Goal: Find specific page/section

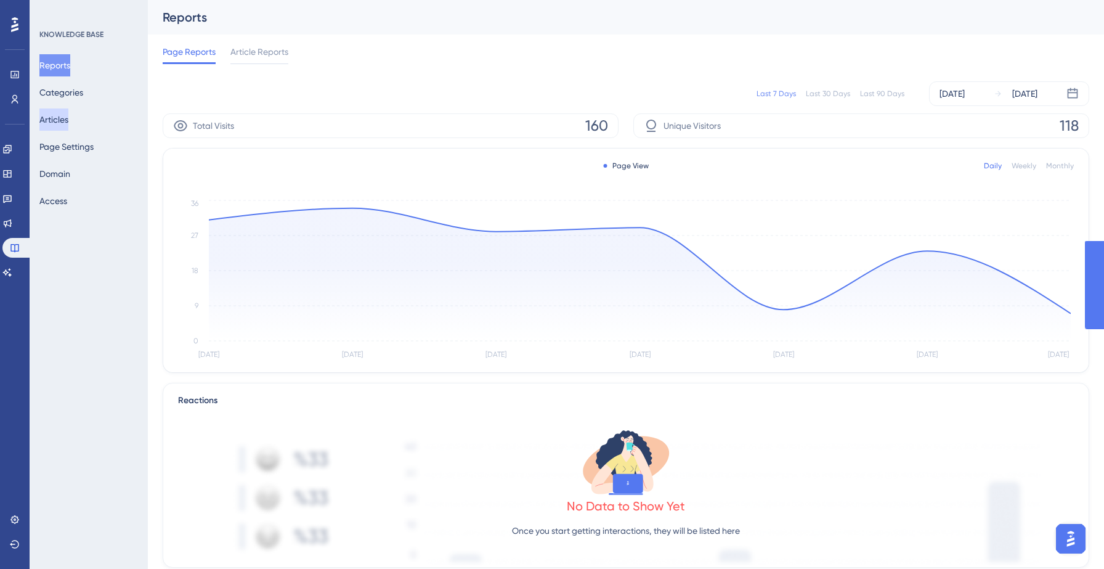
click at [67, 121] on button "Articles" at bounding box center [53, 119] width 29 height 22
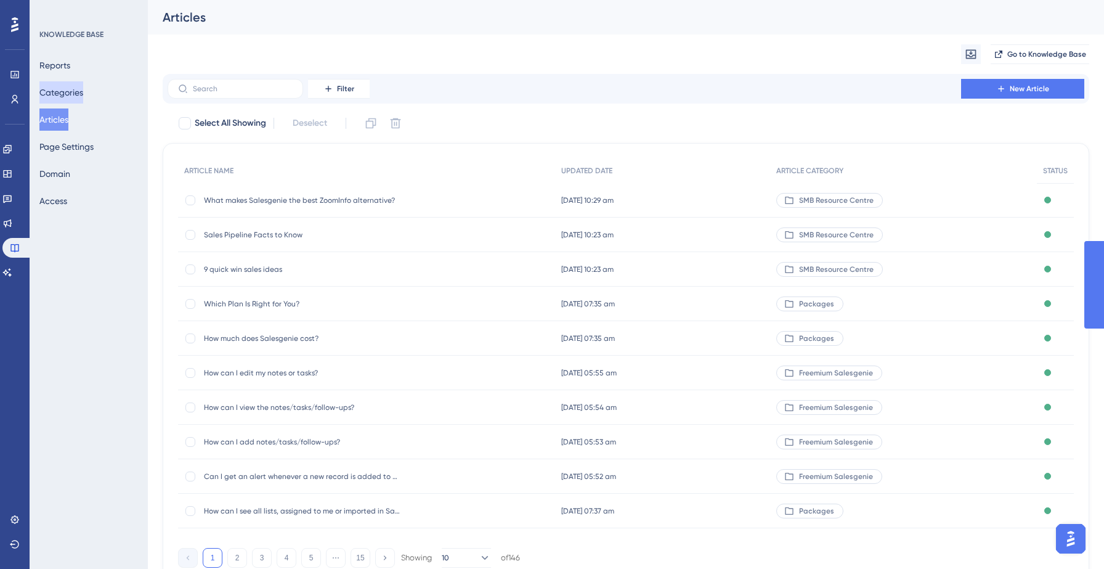
drag, startPoint x: 73, startPoint y: 91, endPoint x: 70, endPoint y: 99, distance: 8.0
click at [73, 92] on button "Categories" at bounding box center [61, 92] width 44 height 22
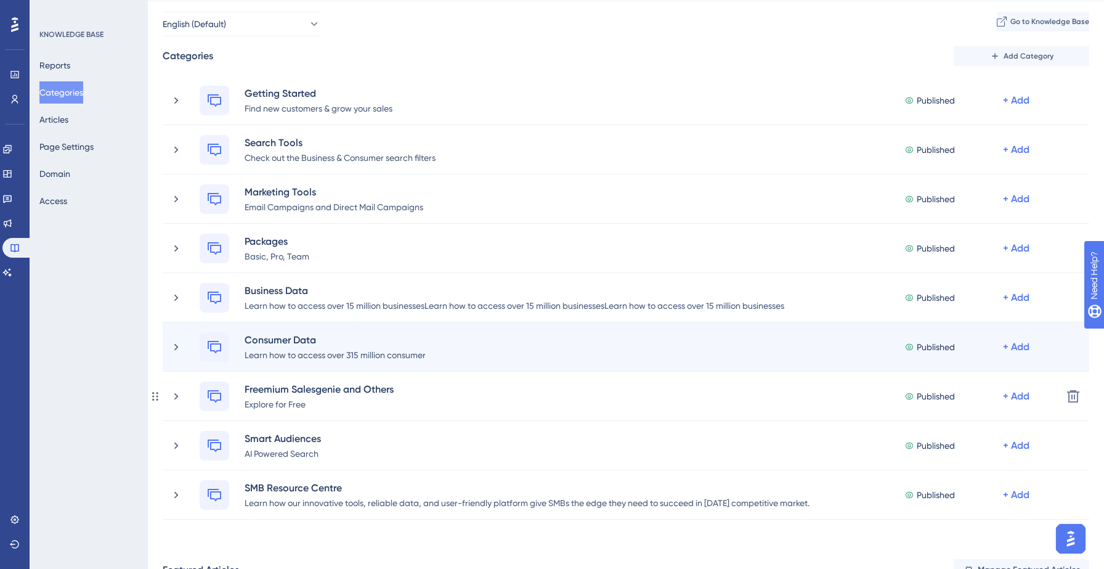
scroll to position [46, 0]
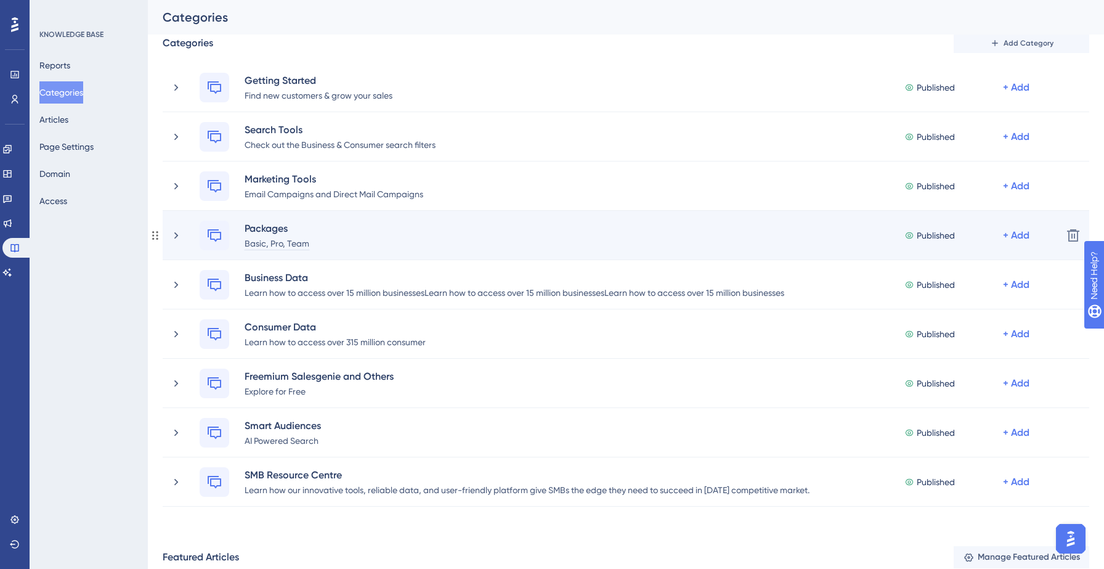
click at [296, 240] on div "Basic, Pro, Team" at bounding box center [277, 242] width 66 height 15
click at [258, 241] on div "Basic, Pro, Team" at bounding box center [277, 242] width 66 height 15
